Goal: Information Seeking & Learning: Check status

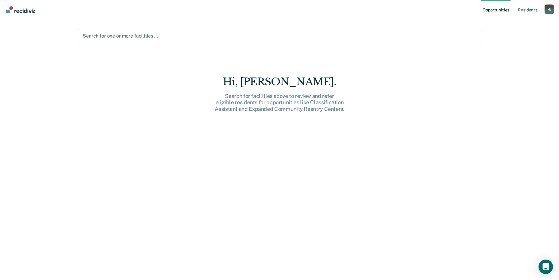
click at [399, 223] on div "Hi, [PERSON_NAME]. Search for facilities above to review and refer eligible res…" at bounding box center [279, 182] width 405 height 213
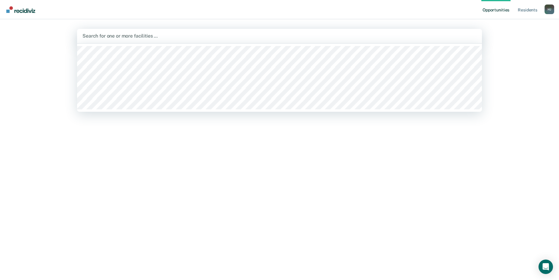
click at [89, 35] on div at bounding box center [279, 36] width 394 height 7
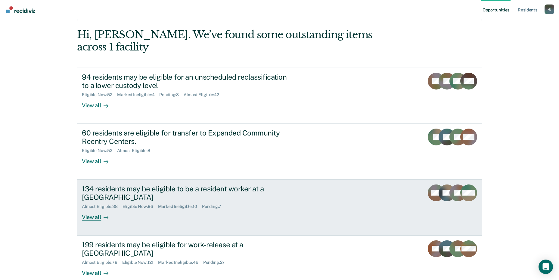
scroll to position [45, 0]
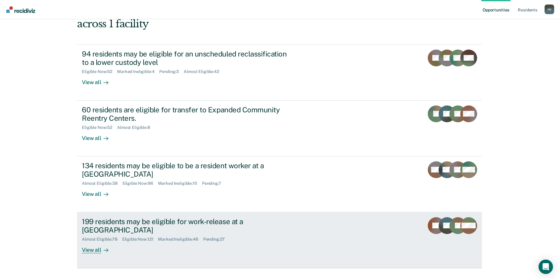
click at [95, 242] on div "View all" at bounding box center [99, 248] width 34 height 12
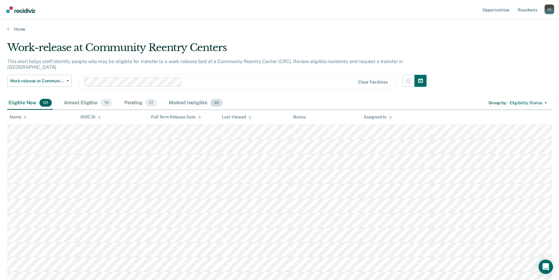
click at [179, 97] on div "Marked Ineligible 46" at bounding box center [196, 103] width 56 height 13
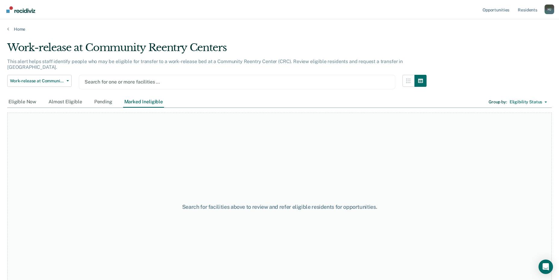
click at [173, 79] on div at bounding box center [237, 82] width 305 height 7
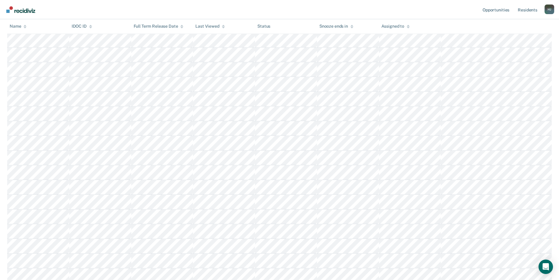
scroll to position [211, 0]
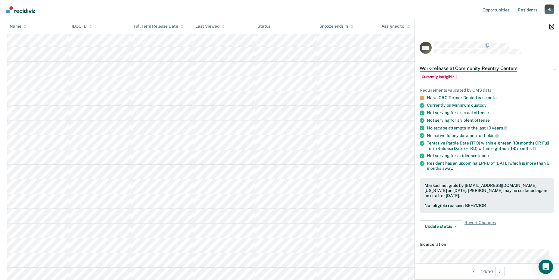
click at [553, 28] on icon "button" at bounding box center [552, 27] width 4 height 4
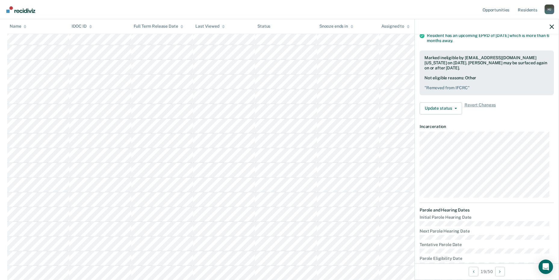
scroll to position [0, 0]
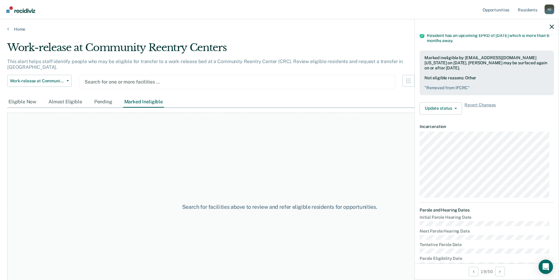
click at [148, 79] on div at bounding box center [237, 82] width 305 height 7
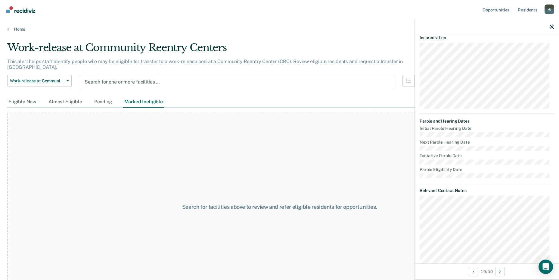
scroll to position [181, 0]
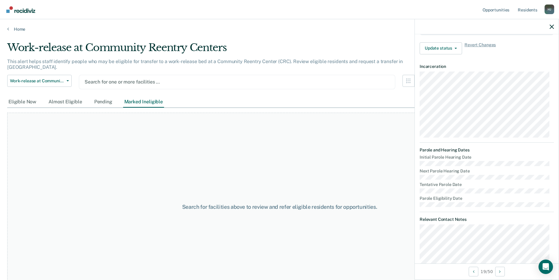
click at [193, 80] on div "Search for one or more facilities …" at bounding box center [237, 82] width 306 height 8
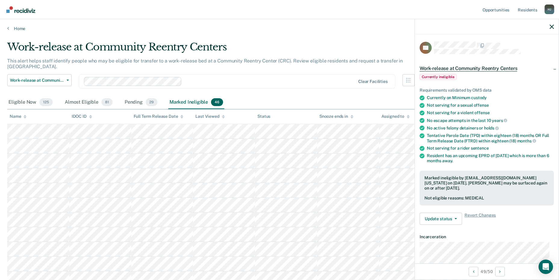
scroll to position [0, 0]
